Goal: Task Accomplishment & Management: Manage account settings

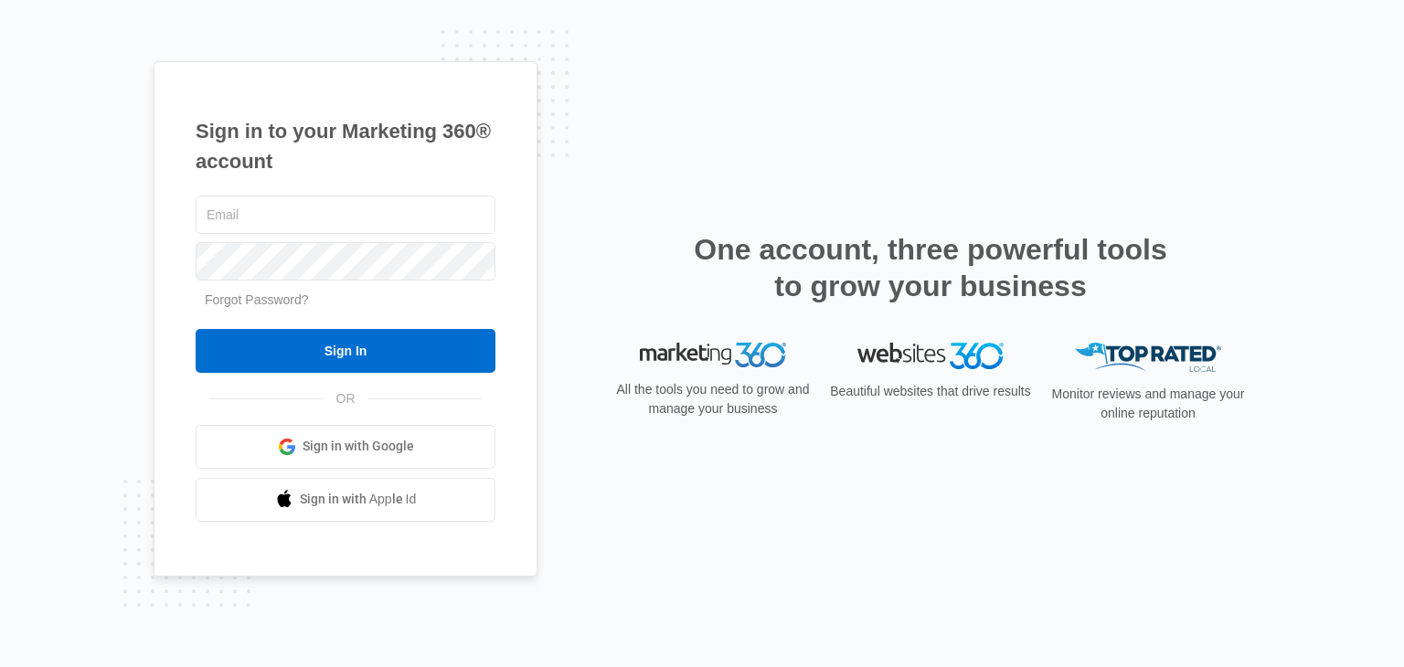
click at [561, 392] on div "Sign in to your Marketing 360® account Forgot Password? Sign In OR" at bounding box center [702, 333] width 1097 height 545
drag, startPoint x: 307, startPoint y: 204, endPoint x: 329, endPoint y: 232, distance: 35.8
click at [307, 204] on input "text" at bounding box center [346, 215] width 300 height 38
type input "chsgaragedoor@outlook.com"
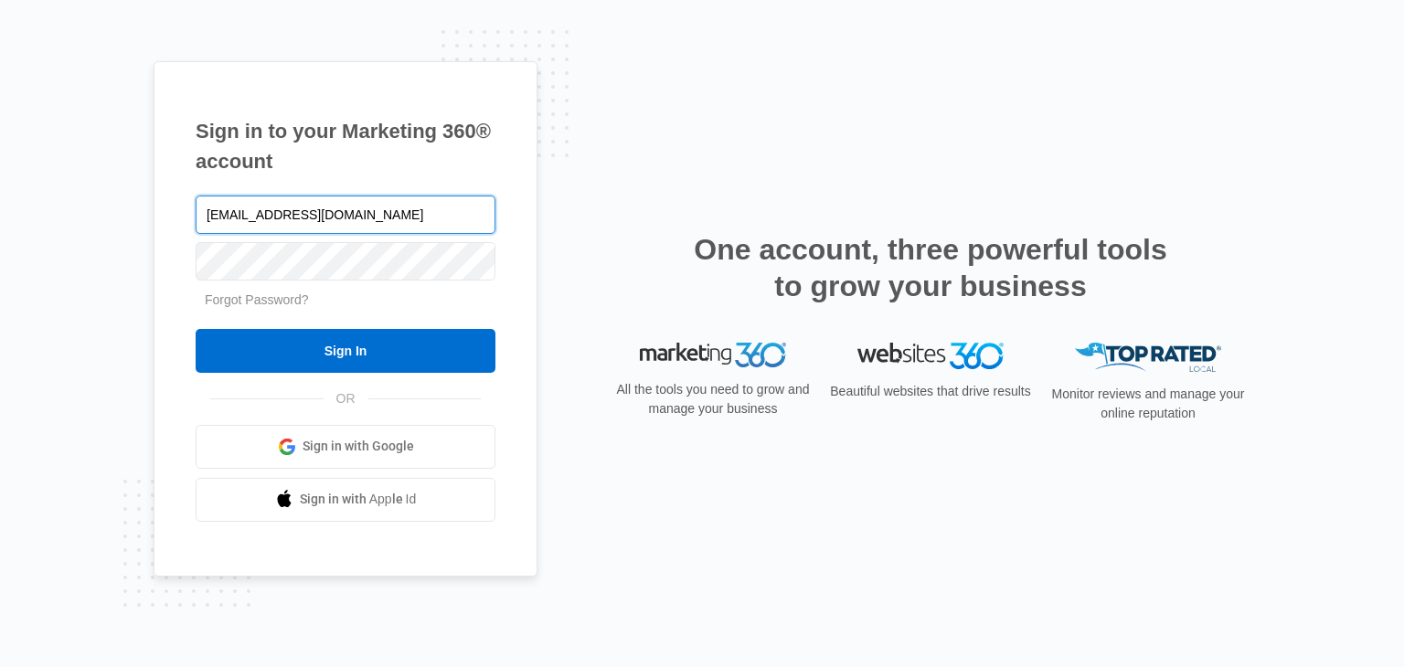
drag, startPoint x: 145, startPoint y: 218, endPoint x: 158, endPoint y: 218, distance: 12.8
click at [147, 218] on div "Sign in to your Marketing 360® account chsgaragedoor@outlook.com Forgot Passwor…" at bounding box center [702, 333] width 1404 height 667
drag, startPoint x: 254, startPoint y: 218, endPoint x: 264, endPoint y: 218, distance: 10.1
click at [254, 218] on input "text" at bounding box center [346, 215] width 300 height 38
paste input "sumogaragedoors@outlook.com"
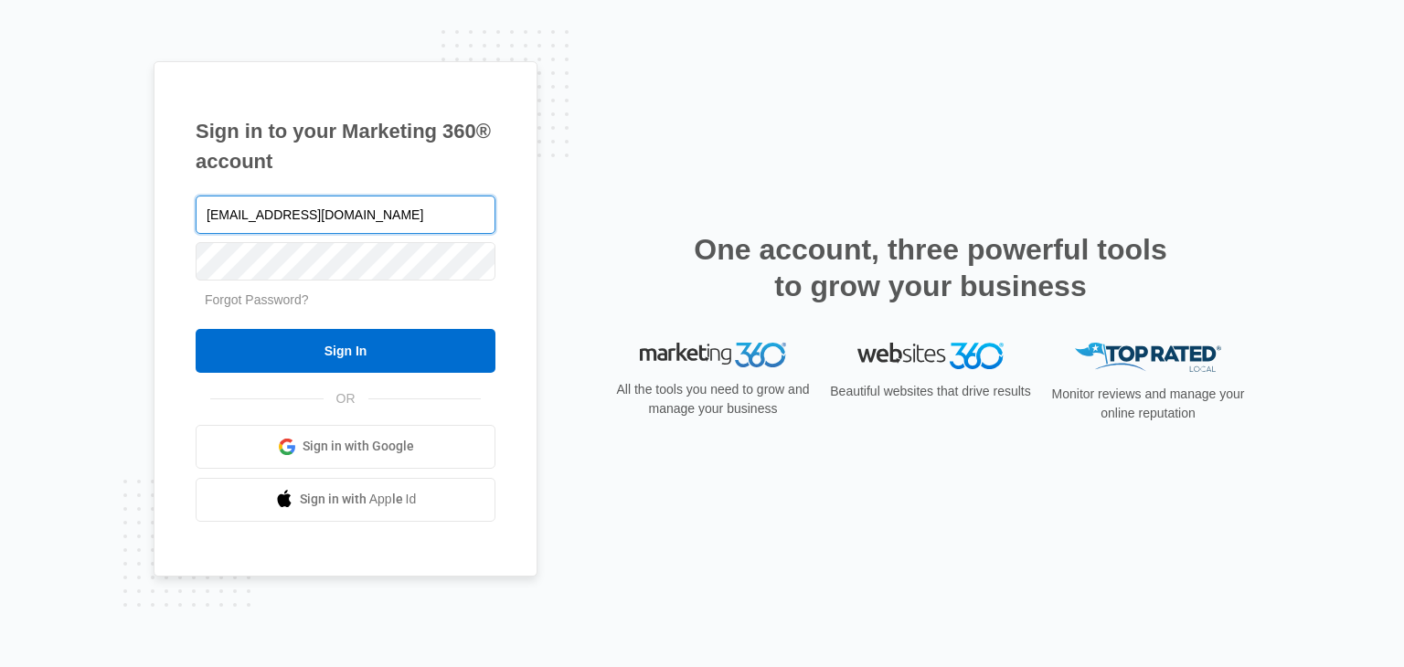
drag, startPoint x: 293, startPoint y: 224, endPoint x: 325, endPoint y: 233, distance: 33.3
click at [311, 228] on input "sumogaragedoors@outlook.com" at bounding box center [346, 215] width 300 height 38
type input "sumogaragedoors@outlook.com"
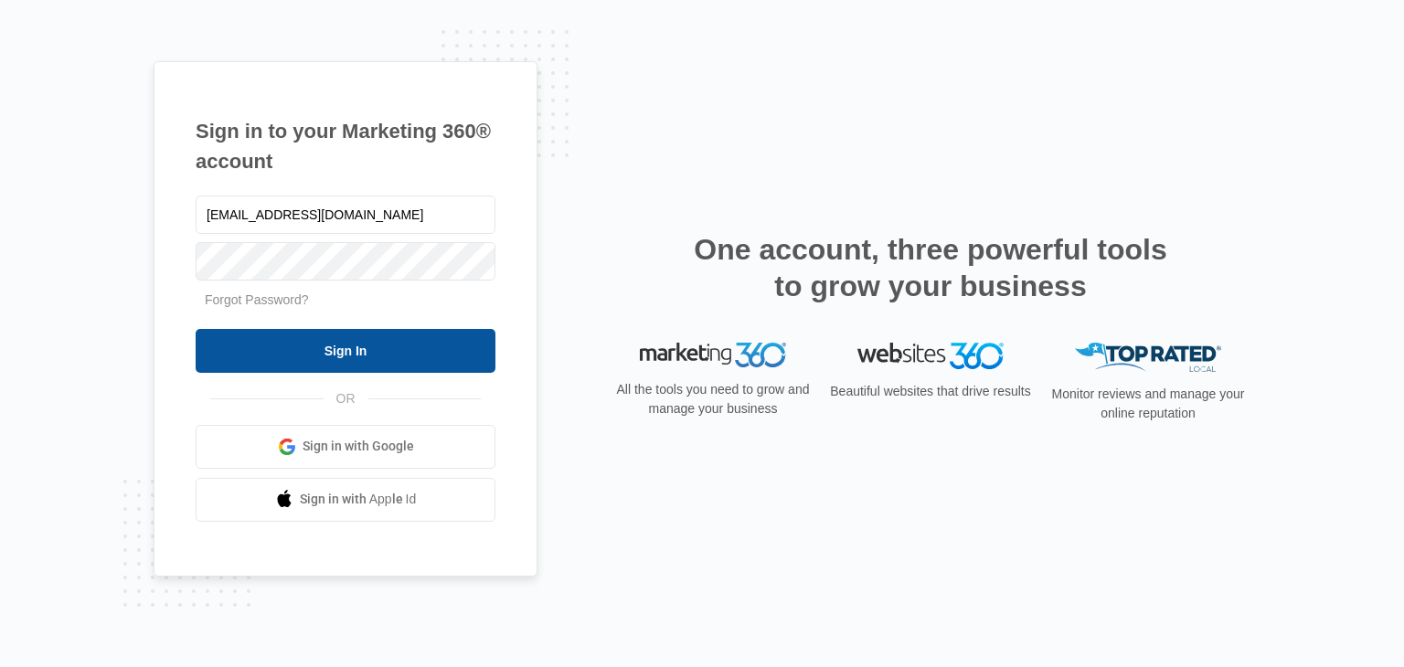
click at [369, 336] on input "Sign In" at bounding box center [346, 351] width 300 height 44
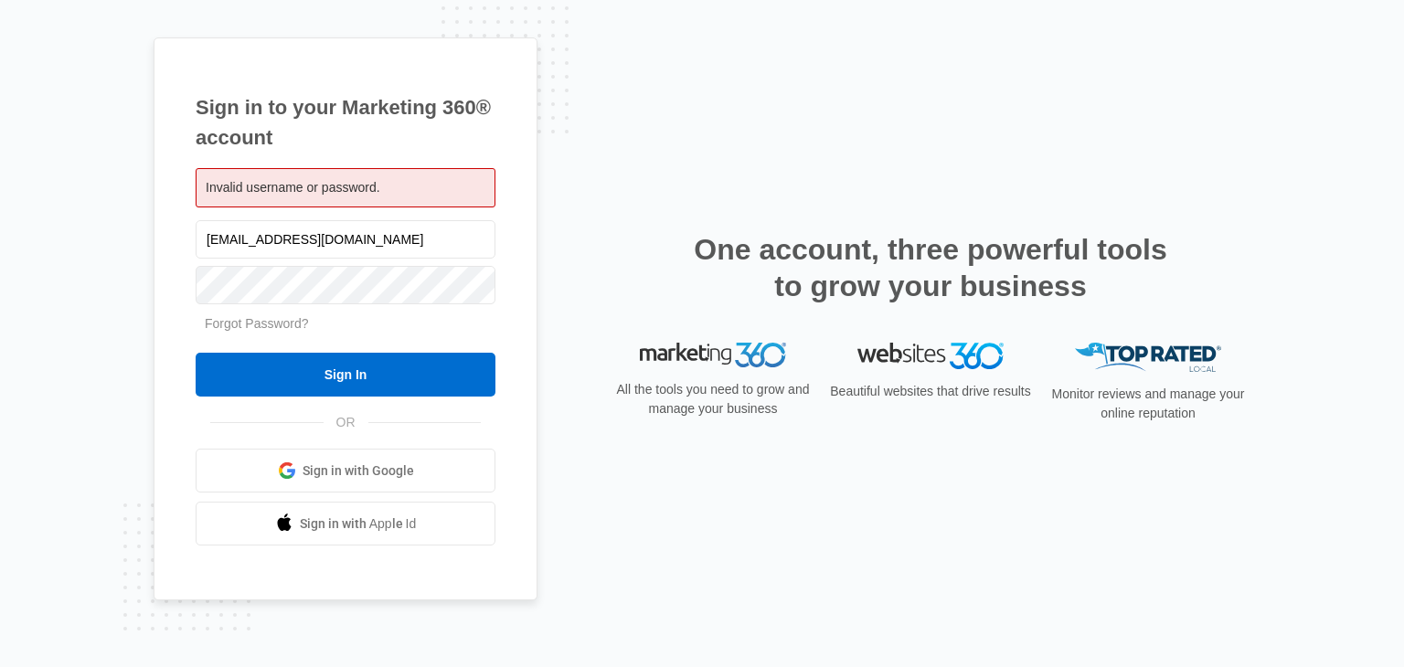
click at [507, 330] on div "Sign in to your Marketing 360® account Invalid username or password. sumogarage…" at bounding box center [346, 319] width 384 height 564
click at [432, 220] on input "sumogaragedoors@outlook.com" at bounding box center [346, 239] width 300 height 38
